Goal: Communication & Community: Answer question/provide support

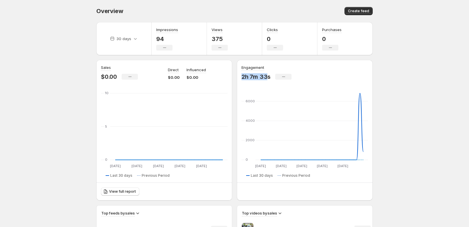
drag, startPoint x: 242, startPoint y: 77, endPoint x: 267, endPoint y: 77, distance: 24.4
click at [267, 77] on p "2h 7m 33s" at bounding box center [255, 76] width 29 height 7
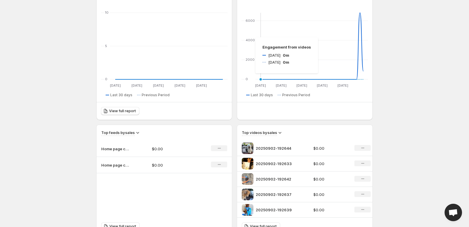
scroll to position [158, 0]
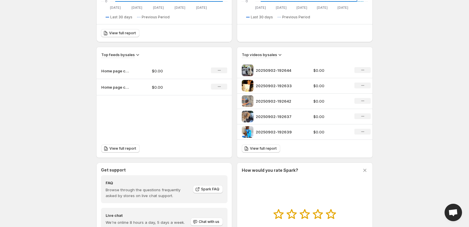
click at [277, 53] on icon at bounding box center [280, 55] width 6 height 6
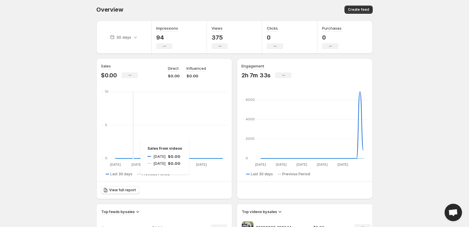
scroll to position [0, 0]
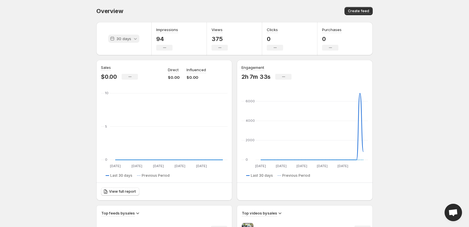
click at [123, 41] on p "30 days" at bounding box center [123, 39] width 15 height 6
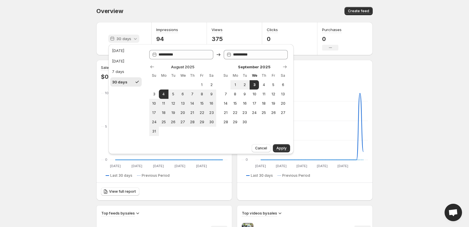
click at [123, 41] on p "30 days" at bounding box center [123, 39] width 15 height 6
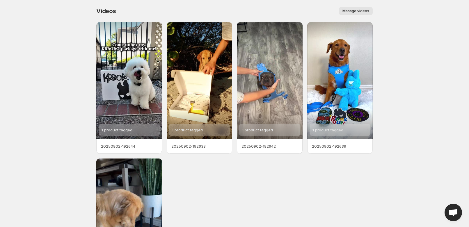
click at [446, 211] on span "Open chat" at bounding box center [452, 212] width 17 height 17
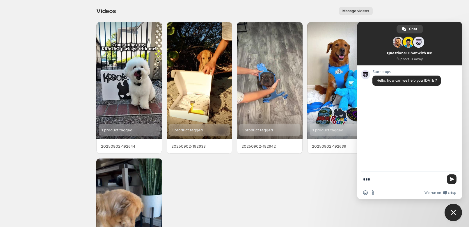
type textarea "**"
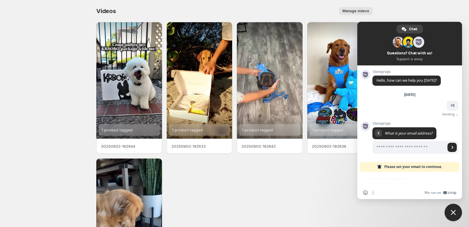
click at [411, 176] on div "Network offline. Reconnecting... No messages can be received or sent for now. S…" at bounding box center [409, 132] width 105 height 134
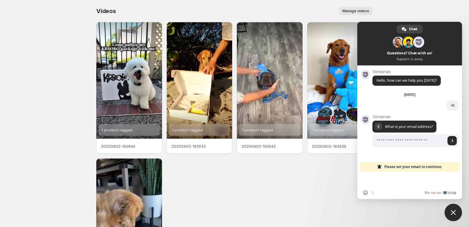
click at [384, 176] on div "Network offline. Reconnecting... No messages can be received or sent for now. S…" at bounding box center [409, 132] width 105 height 134
click at [419, 6] on body "Home Feeds Videos Subscription Settings Videos. This page is ready Videos Manag…" at bounding box center [234, 113] width 469 height 227
drag, startPoint x: 40, startPoint y: 119, endPoint x: 40, endPoint y: 108, distance: 11.1
click at [40, 119] on body "Home Feeds Videos Subscription Settings Videos. This page is ready Videos Manag…" at bounding box center [234, 113] width 469 height 227
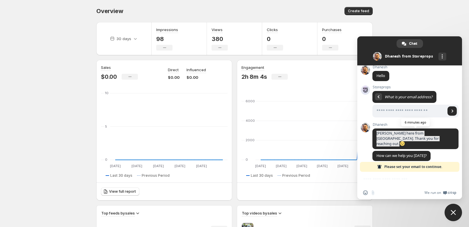
drag, startPoint x: 376, startPoint y: 135, endPoint x: 421, endPoint y: 139, distance: 45.3
click at [421, 139] on span "[PERSON_NAME] here from [GEOGRAPHIC_DATA]. Thank you for reaching out." at bounding box center [415, 139] width 86 height 21
copy span "[PERSON_NAME] here from [GEOGRAPHIC_DATA]. Thank you for reaching out."
click at [420, 137] on span "[PERSON_NAME] here from [GEOGRAPHIC_DATA]. Thank you for reaching out." at bounding box center [415, 139] width 86 height 21
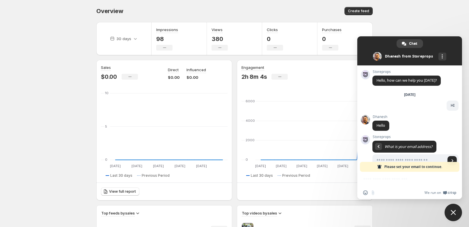
click at [52, 88] on body "Home Feeds Videos Subscription Settings Overview. This page is ready Overview C…" at bounding box center [234, 113] width 469 height 227
click at [448, 22] on body "Home Feeds Videos Subscription Settings Overview. This page is ready Overview C…" at bounding box center [234, 113] width 469 height 227
drag, startPoint x: 453, startPoint y: 214, endPoint x: 450, endPoint y: 212, distance: 3.9
click at [453, 214] on span "Close chat" at bounding box center [452, 212] width 5 height 5
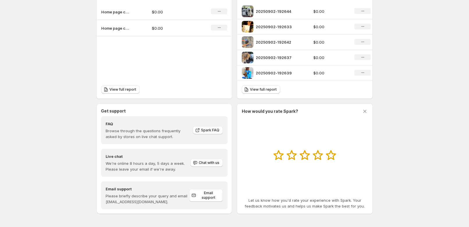
scroll to position [85, 0]
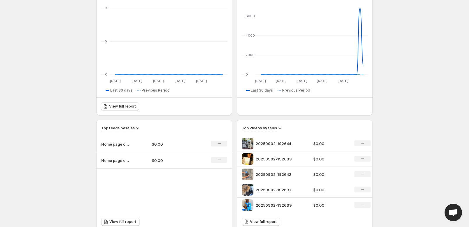
click at [457, 217] on span "Open chat" at bounding box center [453, 213] width 10 height 8
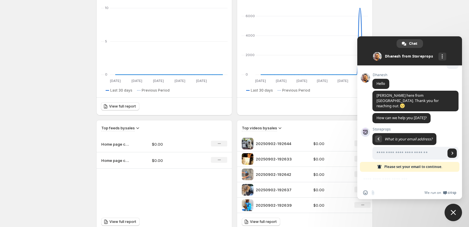
paste input "**********"
type input "**********"
click at [451, 152] on span "Send" at bounding box center [452, 153] width 3 height 3
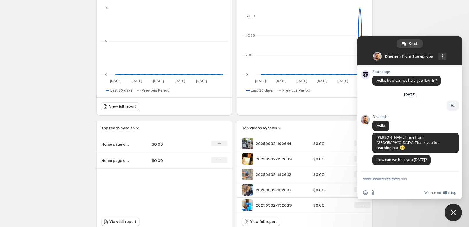
click at [402, 183] on textarea "Compose your message..." at bounding box center [403, 179] width 81 height 15
type textarea "**"
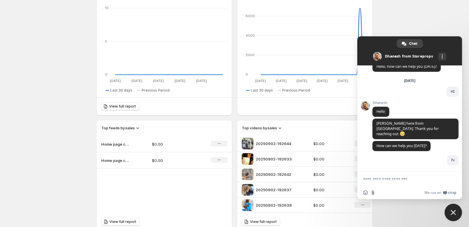
scroll to position [8, 0]
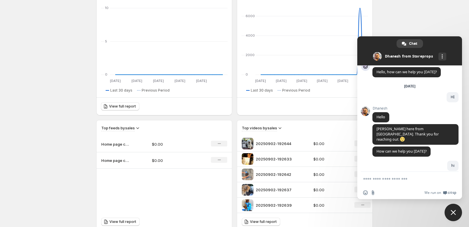
click at [419, 180] on textarea "Compose your message..." at bounding box center [403, 179] width 81 height 15
paste textarea "**********"
type textarea "**********"
click at [450, 178] on span "Send" at bounding box center [452, 179] width 4 height 4
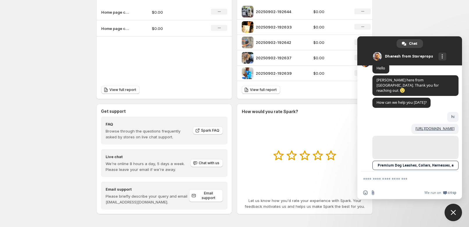
scroll to position [218, 0]
click at [400, 177] on textarea "Compose your message..." at bounding box center [403, 179] width 81 height 15
click at [371, 194] on input "Send a file" at bounding box center [372, 192] width 5 height 5
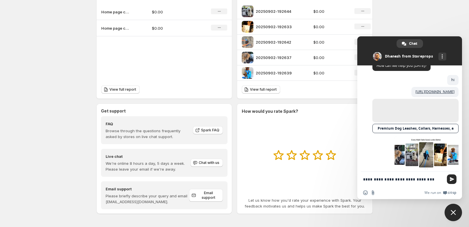
scroll to position [99, 0]
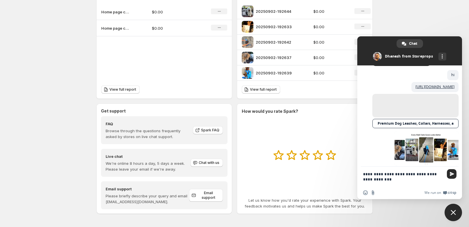
type textarea "**********"
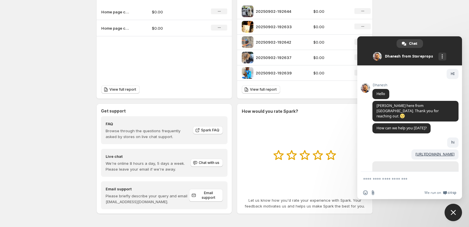
scroll to position [111, 0]
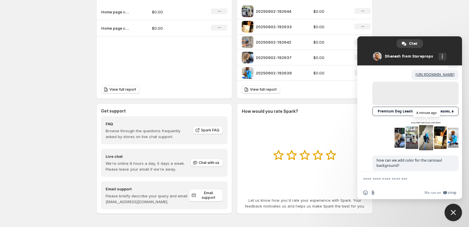
click at [411, 132] on span at bounding box center [426, 136] width 64 height 35
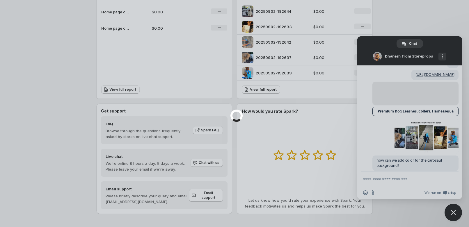
scroll to position [147, 0]
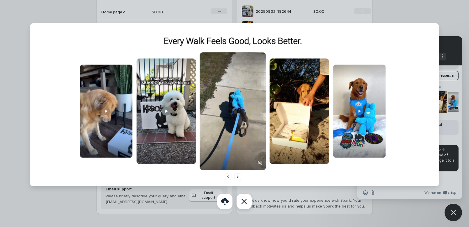
drag, startPoint x: 241, startPoint y: 204, endPoint x: 250, endPoint y: 201, distance: 9.0
click at [241, 203] on link at bounding box center [243, 201] width 15 height 15
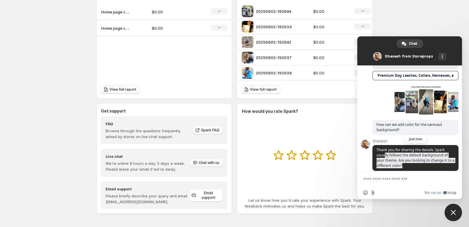
drag, startPoint x: 384, startPoint y: 151, endPoint x: 427, endPoint y: 159, distance: 43.9
click at [434, 161] on span "Thank you for sharing the details. Spark usually follows the default background…" at bounding box center [415, 158] width 86 height 26
copy span "lly follows the default background of your theme. Are you looking to change it …"
click at [423, 159] on span "Thank you for sharing the details. Spark usually follows the default background…" at bounding box center [415, 158] width 86 height 26
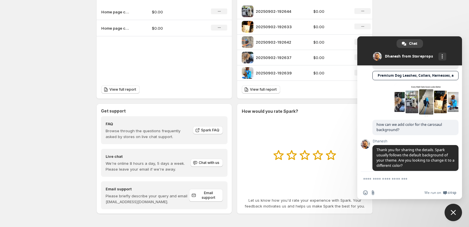
click at [398, 181] on textarea "Compose your message..." at bounding box center [403, 179] width 81 height 15
type textarea "***"
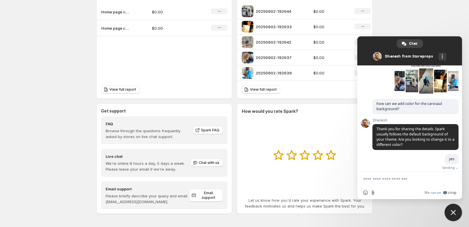
scroll to position [161, 0]
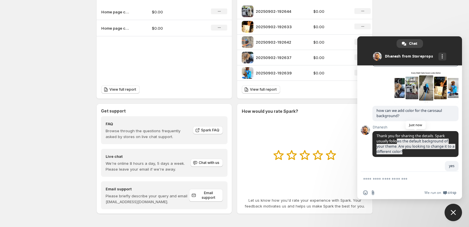
drag, startPoint x: 398, startPoint y: 136, endPoint x: 425, endPoint y: 147, distance: 30.0
click at [425, 147] on span "Thank you for sharing the details. Spark usually follows the default background…" at bounding box center [415, 144] width 86 height 26
copy span "ws the default background of your theme. Are you looking to change it to a diff…"
click at [425, 147] on span "Thank you for sharing the details. Spark usually follows the default background…" at bounding box center [415, 144] width 86 height 26
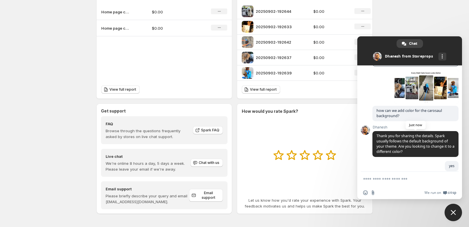
click at [421, 145] on span "Thank you for sharing the details. Spark usually follows the default background…" at bounding box center [415, 144] width 86 height 26
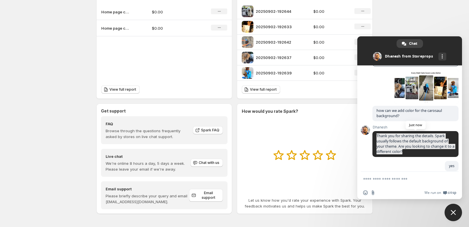
drag, startPoint x: 410, startPoint y: 145, endPoint x: 377, endPoint y: 131, distance: 35.9
click at [377, 133] on span "Thank you for sharing the details. Spark usually follows the default background…" at bounding box center [415, 143] width 78 height 21
copy span "Thank you for sharing the details. Spark usually follows the default background…"
click at [377, 133] on span "Thank you for sharing the details. Spark usually follows the default background…" at bounding box center [415, 143] width 78 height 21
drag, startPoint x: 377, startPoint y: 131, endPoint x: 430, endPoint y: 145, distance: 55.0
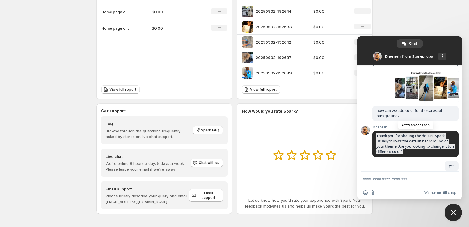
click at [430, 145] on span "Thank you for sharing the details. Spark usually follows the default background…" at bounding box center [415, 144] width 86 height 26
drag, startPoint x: 377, startPoint y: 141, endPoint x: 424, endPoint y: 147, distance: 47.5
click at [424, 147] on span "Thank you for sharing the details. Spark usually follows the default background…" at bounding box center [415, 144] width 86 height 26
copy span "your theme. Are you looking to change it to a different color?"
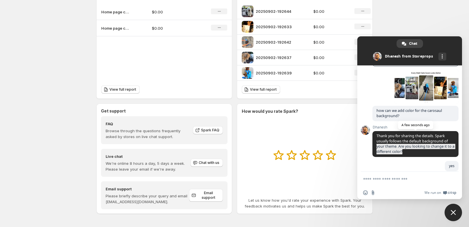
click at [424, 147] on span "Thank you for sharing the details. Spark usually follows the default background…" at bounding box center [415, 144] width 86 height 26
drag, startPoint x: 412, startPoint y: 145, endPoint x: 375, endPoint y: 130, distance: 40.0
click at [375, 131] on span "Thank you for sharing the details. Spark usually follows the default background…" at bounding box center [415, 144] width 86 height 26
copy span "Thank you for sharing the details. Spark usually follows the default background…"
click at [375, 131] on span "Thank you for sharing the details. Spark usually follows the default background…" at bounding box center [415, 144] width 86 height 26
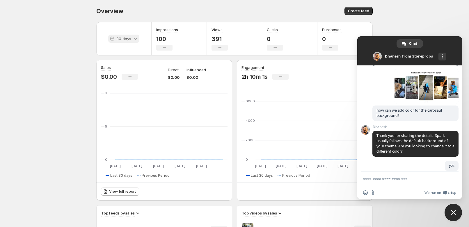
scroll to position [202, 0]
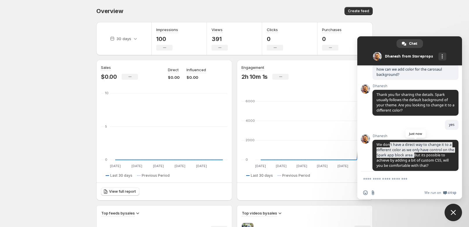
drag, startPoint x: 389, startPoint y: 137, endPoint x: 427, endPoint y: 150, distance: 39.8
click at [427, 150] on span "We don't have a direct way to change it to a different color as we only have co…" at bounding box center [415, 155] width 78 height 26
copy span "'t have a direct way to change it to a different color as we only have control …"
click at [427, 150] on span "We don't have a direct way to change it to a different color as we only have co…" at bounding box center [415, 155] width 78 height 26
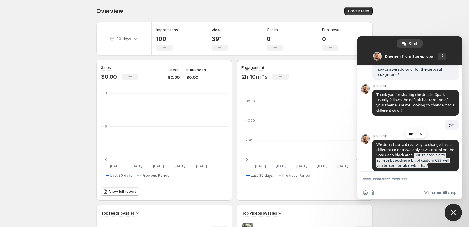
drag, startPoint x: 427, startPoint y: 151, endPoint x: 444, endPoint y: 159, distance: 18.9
click at [444, 159] on span "We don't have a direct way to change it to a different color as we only have co…" at bounding box center [415, 155] width 86 height 31
copy span "But its possible to achieve by adding a bit of custom CSS, will you be comforta…"
click at [444, 159] on span "We don't have a direct way to change it to a different color as we only have co…" at bounding box center [415, 155] width 86 height 31
drag, startPoint x: 444, startPoint y: 159, endPoint x: 382, endPoint y: 140, distance: 65.2
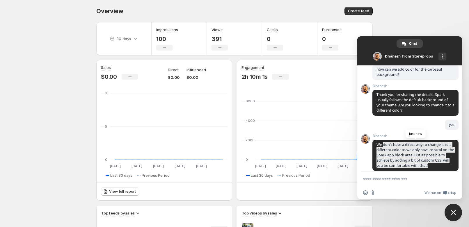
click at [382, 140] on span "We don't have a direct way to change it to a different color as we only have co…" at bounding box center [415, 155] width 86 height 31
copy span "don't have a direct way to change it to a different color as we only have contr…"
click at [386, 148] on span "We don't have a direct way to change it to a different color as we only have co…" at bounding box center [415, 155] width 78 height 26
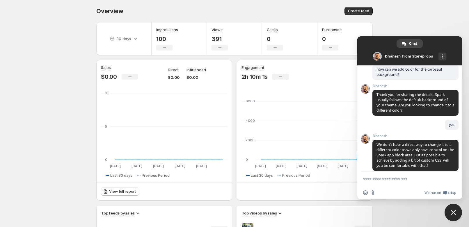
click at [391, 179] on textarea "Compose your message..." at bounding box center [403, 179] width 81 height 15
type textarea "*"
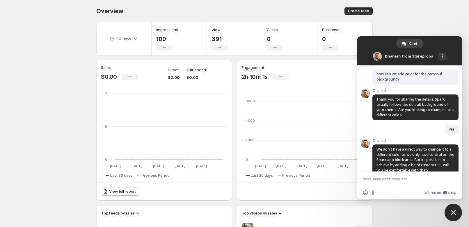
scroll to position [198, 0]
click at [405, 182] on textarea "Compose your message..." at bounding box center [403, 179] width 81 height 15
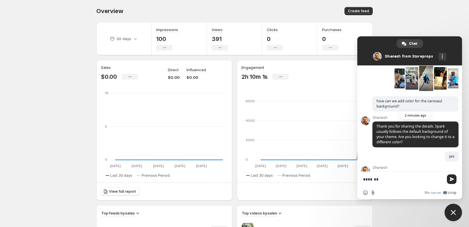
scroll to position [202, 0]
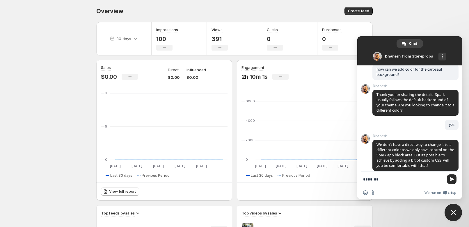
click at [393, 179] on textarea "*******" at bounding box center [403, 179] width 81 height 15
drag, startPoint x: 393, startPoint y: 179, endPoint x: 353, endPoint y: 178, distance: 39.8
click at [353, 178] on body "Home Feeds Videos Subscription Settings Overview. This page is ready Overview C…" at bounding box center [234, 113] width 469 height 227
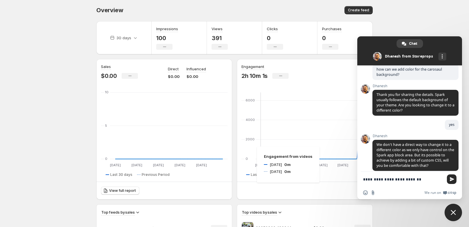
scroll to position [106, 0]
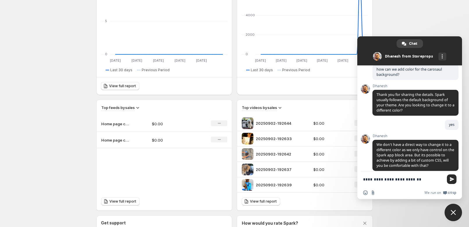
drag, startPoint x: 415, startPoint y: 179, endPoint x: 334, endPoint y: 181, distance: 80.6
click at [334, 122] on body "Home Feeds Videos Subscription Settings Overview. This page is ready Overview C…" at bounding box center [234, 7] width 469 height 227
type textarea "**********"
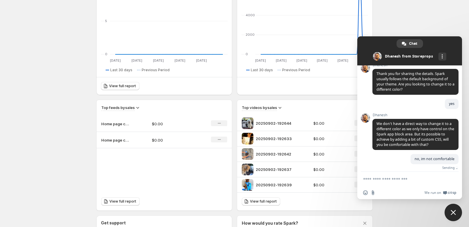
scroll to position [216, 0]
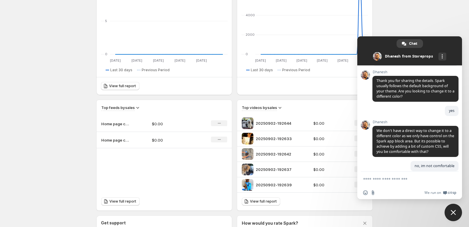
click at [373, 152] on div "[PERSON_NAME] We don't have a direct way to change it to a different color as w…" at bounding box center [415, 140] width 86 height 41
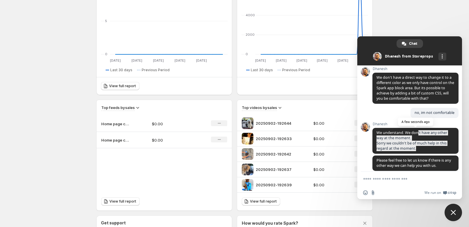
drag, startPoint x: 418, startPoint y: 126, endPoint x: 434, endPoint y: 142, distance: 22.4
click at [434, 142] on span "We understand. We don't have any other way at the moment. Sorry we couldn't be …" at bounding box center [415, 141] width 86 height 26
copy span "'t have any other way at the moment. Sorry we couldn't be of much help in this …"
click at [434, 142] on span "We understand. We don't have any other way at the moment. Sorry we couldn't be …" at bounding box center [415, 141] width 86 height 26
drag, startPoint x: 391, startPoint y: 137, endPoint x: 444, endPoint y: 142, distance: 52.6
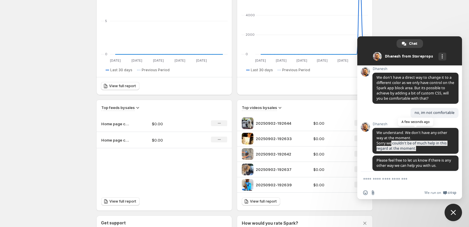
click at [444, 142] on span "We understand. We don't have any other way at the moment. Sorry we couldn't be …" at bounding box center [415, 141] width 86 height 26
copy span "couldn't be of much help in this regard at the moment."
click at [434, 141] on span "We understand. We don't have any other way at the moment. Sorry we couldn't be …" at bounding box center [415, 141] width 86 height 26
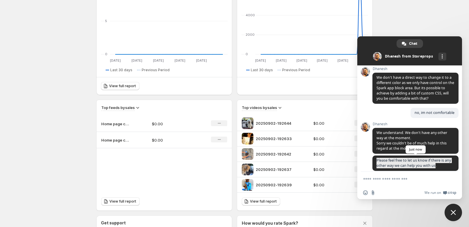
drag, startPoint x: 377, startPoint y: 155, endPoint x: 443, endPoint y: 162, distance: 66.4
click at [443, 162] on span "Please feel free to let us know if there is any other way we can help you with …" at bounding box center [413, 163] width 74 height 10
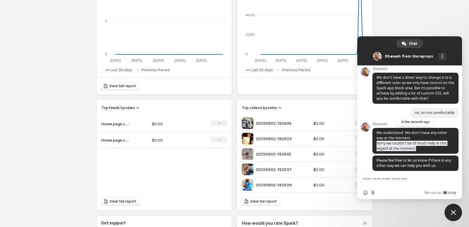
drag, startPoint x: 377, startPoint y: 138, endPoint x: 427, endPoint y: 143, distance: 49.7
click at [427, 143] on span "We understand. We don't have any other way at the moment. Sorry we couldn't be …" at bounding box center [415, 141] width 86 height 26
click at [429, 143] on span "We understand. We don't have any other way at the moment. Sorry we couldn't be …" at bounding box center [415, 141] width 86 height 26
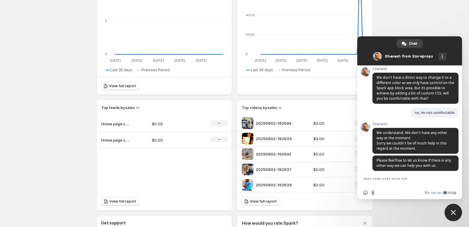
click at [404, 183] on textarea "Compose your message..." at bounding box center [403, 179] width 81 height 15
type textarea "**********"
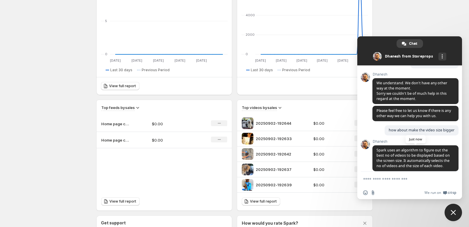
scroll to position [320, 0]
drag, startPoint x: 394, startPoint y: 147, endPoint x: 425, endPoint y: 156, distance: 32.0
click at [426, 156] on span "Spark uses an algorithm to figure out the best no of videos to be displayed bas…" at bounding box center [412, 157] width 73 height 21
drag, startPoint x: 387, startPoint y: 150, endPoint x: 375, endPoint y: 152, distance: 12.1
click at [375, 152] on span "Spark uses an algorithm to figure out the best no of videos to be displayed bas…" at bounding box center [415, 158] width 86 height 26
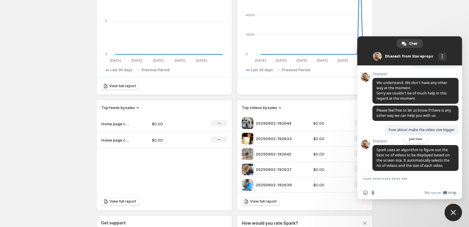
drag, startPoint x: 426, startPoint y: 153, endPoint x: 430, endPoint y: 151, distance: 4.3
click at [430, 151] on span "Spark uses an algorithm to figure out the best no of videos to be displayed bas…" at bounding box center [412, 157] width 73 height 21
drag, startPoint x: 404, startPoint y: 154, endPoint x: 444, endPoint y: 159, distance: 40.4
click at [444, 159] on span "Spark uses an algorithm to figure out the best no of videos to be displayed bas…" at bounding box center [415, 158] width 86 height 26
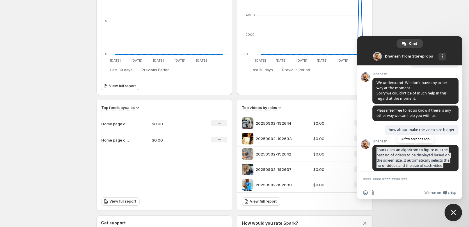
drag, startPoint x: 445, startPoint y: 159, endPoint x: 373, endPoint y: 145, distance: 73.6
click at [373, 145] on span "Spark uses an algorithm to figure out the best no of videos to be displayed bas…" at bounding box center [415, 158] width 86 height 26
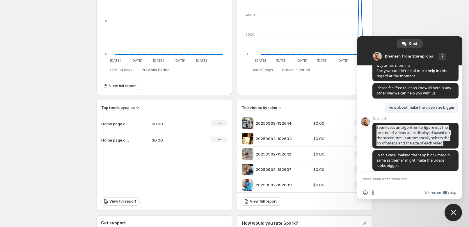
scroll to position [342, 0]
click at [395, 140] on span "Spark uses an algorithm to figure out the best no of videos to be displayed bas…" at bounding box center [415, 136] width 86 height 26
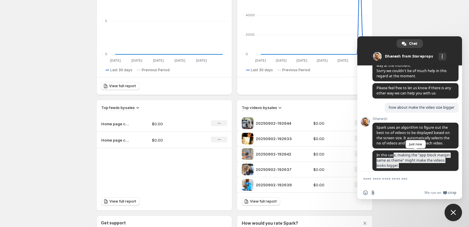
drag, startPoint x: 394, startPoint y: 150, endPoint x: 417, endPoint y: 163, distance: 26.0
click at [417, 163] on span "In this case, making the "app block margin same as theme" might make the videos…" at bounding box center [415, 160] width 86 height 21
click at [415, 162] on span "In this case, making the "app block margin same as theme" might make the videos…" at bounding box center [415, 160] width 86 height 21
drag, startPoint x: 408, startPoint y: 162, endPoint x: 372, endPoint y: 150, distance: 37.6
click at [372, 150] on span "In this case, making the "app block margin same as theme" might make the videos…" at bounding box center [415, 160] width 86 height 21
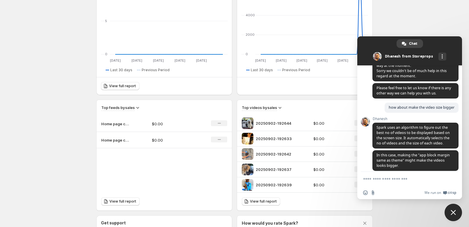
click at [449, 9] on body "Home Feeds Videos Subscription Settings Overview. This page is ready Overview C…" at bounding box center [234, 7] width 469 height 227
click at [437, 11] on body "Home Feeds Videos Subscription Settings Overview. This page is ready Overview C…" at bounding box center [234, 7] width 469 height 227
